Goal: Information Seeking & Learning: Learn about a topic

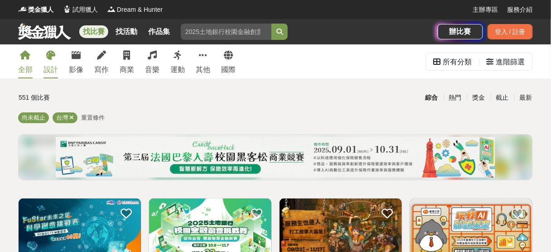
click at [50, 57] on icon at bounding box center [50, 55] width 9 height 9
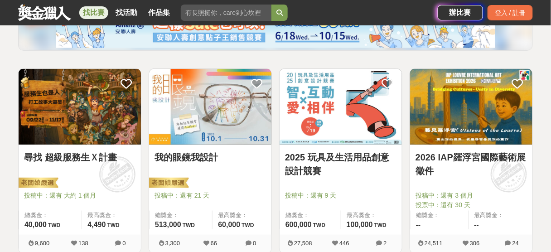
scroll to position [156, 0]
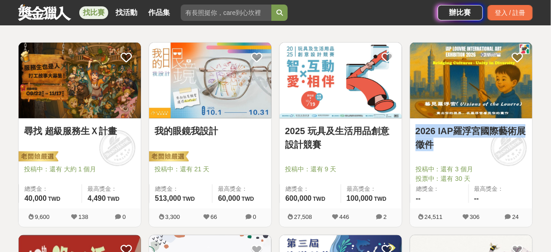
drag, startPoint x: 541, startPoint y: 111, endPoint x: 550, endPoint y: 144, distance: 34.3
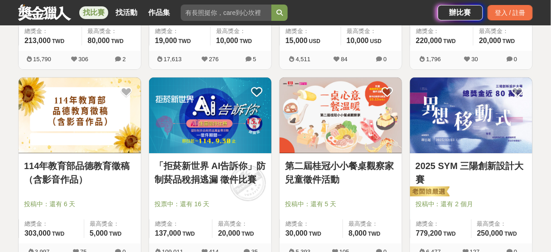
scroll to position [699, 0]
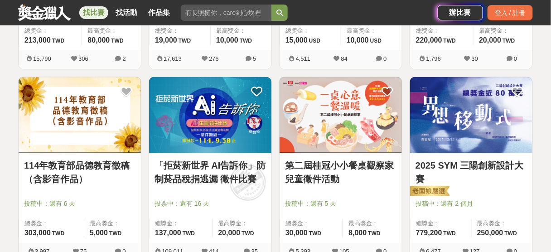
click at [475, 109] on img at bounding box center [471, 115] width 122 height 76
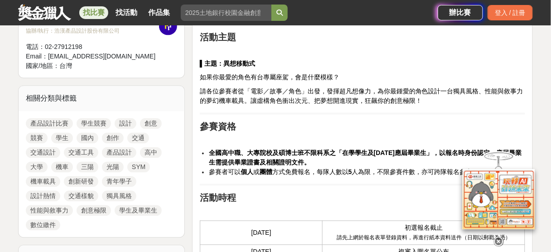
scroll to position [353, 0]
drag, startPoint x: 356, startPoint y: 72, endPoint x: 418, endPoint y: 106, distance: 70.8
drag, startPoint x: 418, startPoint y: 106, endPoint x: 404, endPoint y: 67, distance: 41.9
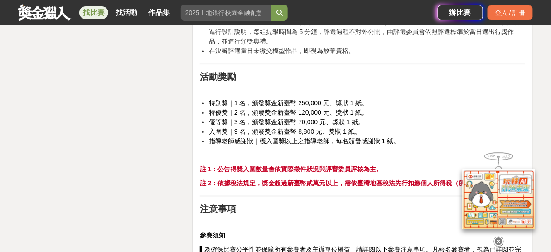
scroll to position [1468, 0]
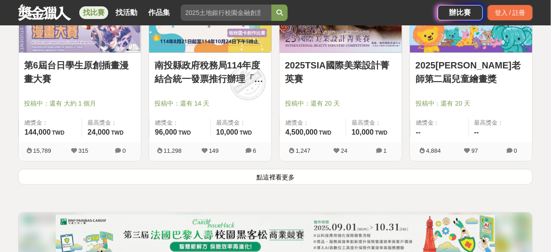
scroll to position [1213, 0]
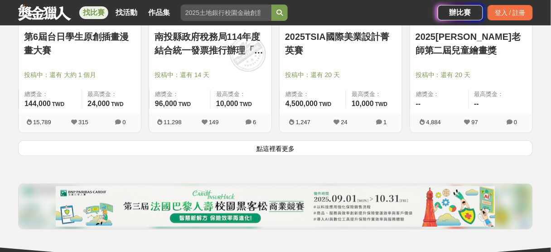
click at [388, 154] on button "點這裡看更多" at bounding box center [275, 149] width 515 height 16
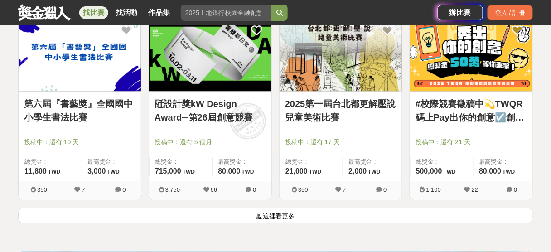
scroll to position [2301, 0]
click at [303, 210] on button "點這裡看更多" at bounding box center [275, 216] width 515 height 16
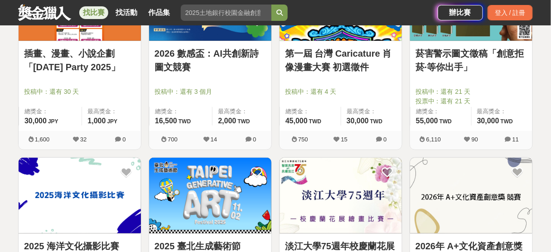
scroll to position [2592, 0]
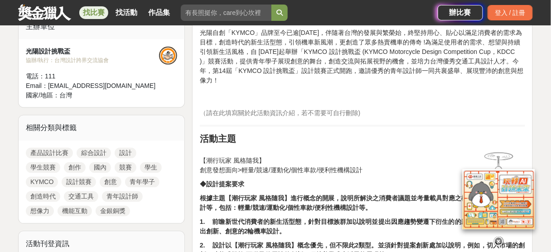
scroll to position [290, 0]
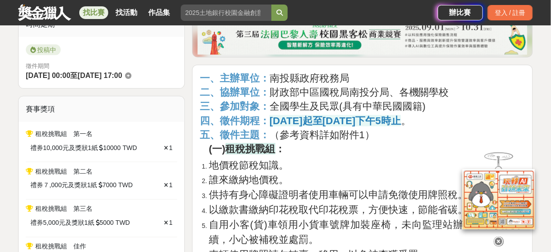
scroll to position [290, 0]
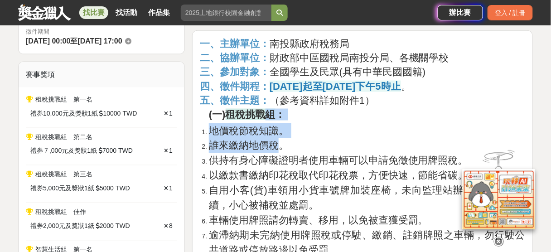
drag, startPoint x: 268, startPoint y: 121, endPoint x: 279, endPoint y: 147, distance: 28.6
click at [279, 147] on span "誰來繳納地價稅。" at bounding box center [249, 145] width 80 height 11
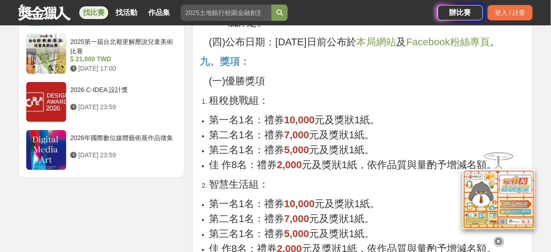
scroll to position [1995, 0]
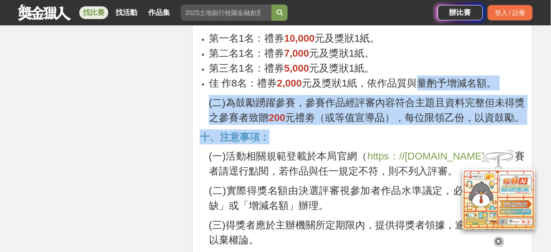
drag, startPoint x: 418, startPoint y: 103, endPoint x: 357, endPoint y: 148, distance: 75.6
click at [357, 145] on p "十、注意事項：" at bounding box center [363, 137] width 326 height 15
drag, startPoint x: 356, startPoint y: 144, endPoint x: 356, endPoint y: 102, distance: 41.7
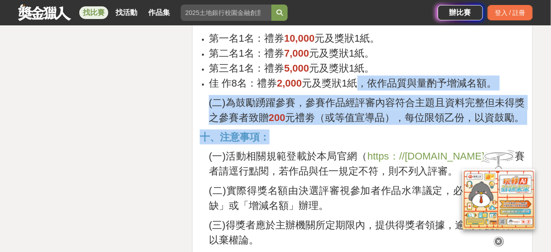
click at [358, 89] on span "元及獎狀1紙，依作品質與量酌予增減名額。" at bounding box center [399, 83] width 195 height 11
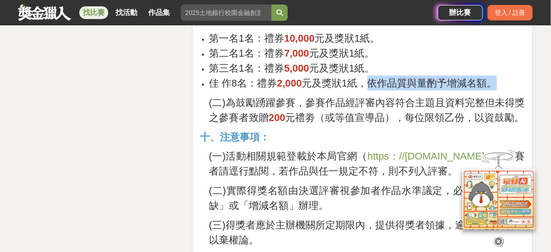
drag, startPoint x: 410, startPoint y: 99, endPoint x: 506, endPoint y: 90, distance: 96.6
click at [506, 90] on li "佳 作8名：禮券 2,000 元及獎狀1紙，依作品質與量酌予增減名額。" at bounding box center [367, 83] width 317 height 15
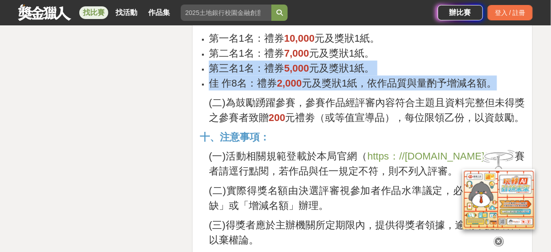
drag, startPoint x: 499, startPoint y: 93, endPoint x: 207, endPoint y: 78, distance: 292.5
click at [207, 78] on ul "第一名1名：禮券 10,000 元及獎狀1紙。 第二名1名：禮券 7,000 元及獎狀1紙。 第三名1名：禮券 5,000 元及獎狀1紙。 佳 作8名：禮券 …" at bounding box center [363, 61] width 326 height 60
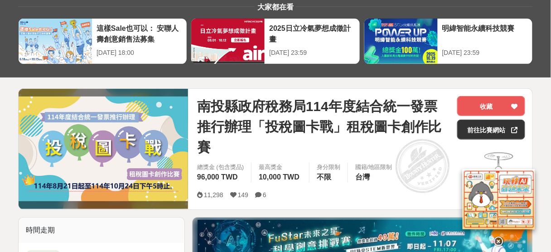
scroll to position [0, 0]
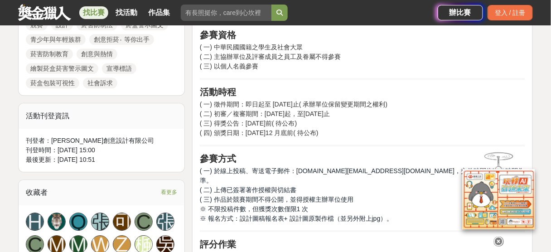
scroll to position [544, 0]
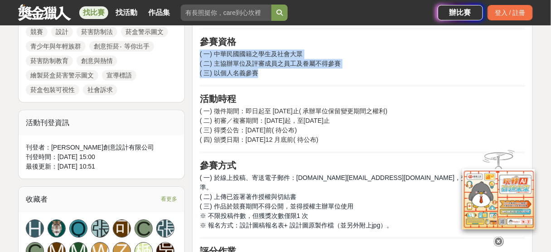
drag, startPoint x: 250, startPoint y: 39, endPoint x: 263, endPoint y: 72, distance: 35.6
click at [263, 72] on p "( 一) 中華民國國籍之學生及社會大眾 ( 二) 主協辦單位及評審成員之員工及眷屬不得參賽 ( 三) 以個人名義參賽" at bounding box center [363, 63] width 326 height 29
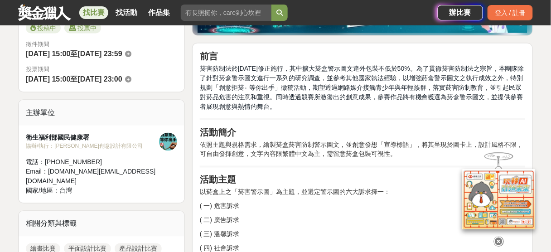
scroll to position [290, 0]
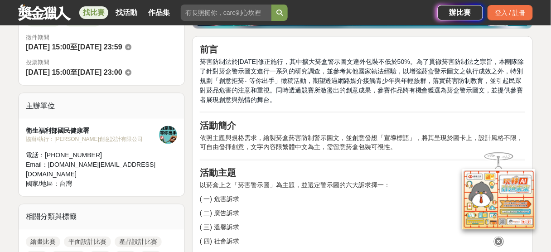
drag, startPoint x: 390, startPoint y: 112, endPoint x: 409, endPoint y: 146, distance: 38.4
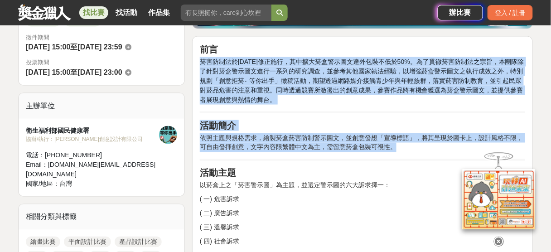
drag, startPoint x: 409, startPoint y: 146, endPoint x: 375, endPoint y: 112, distance: 48.1
click at [375, 112] on hr at bounding box center [363, 113] width 326 height 2
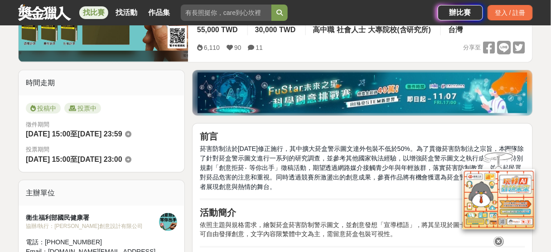
scroll to position [0, 0]
